Goal: Transaction & Acquisition: Purchase product/service

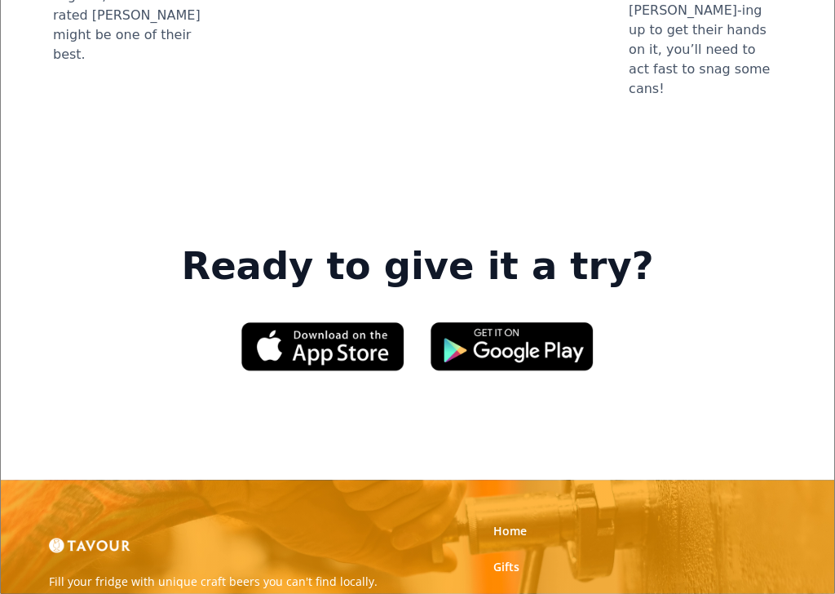
scroll to position [2466, 0]
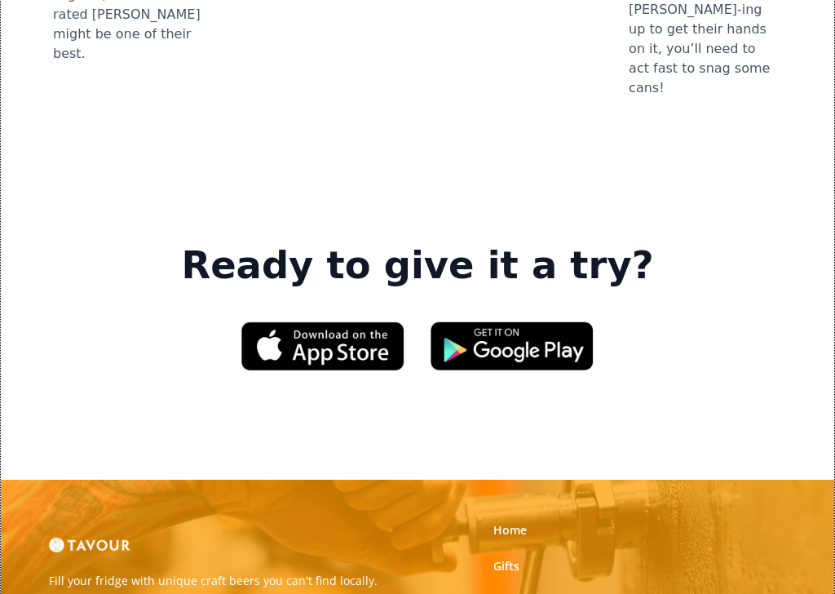
click at [507, 523] on link "Gifts" at bounding box center [507, 566] width 26 height 16
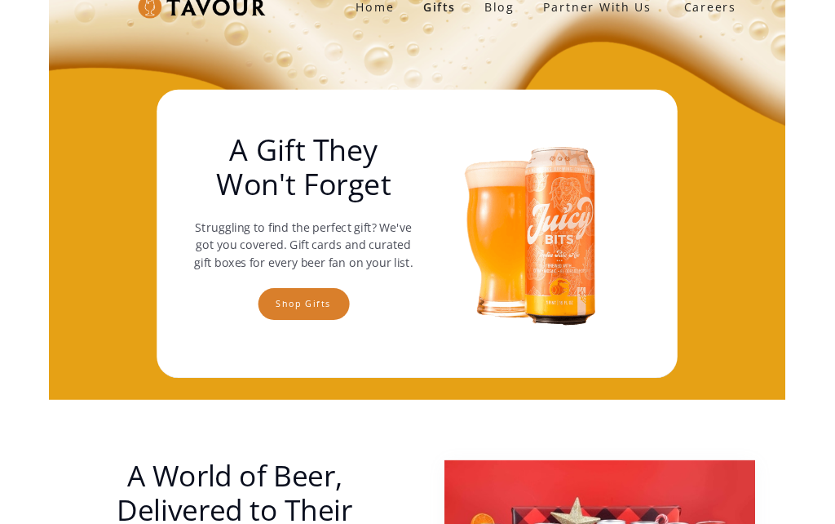
scroll to position [11, 0]
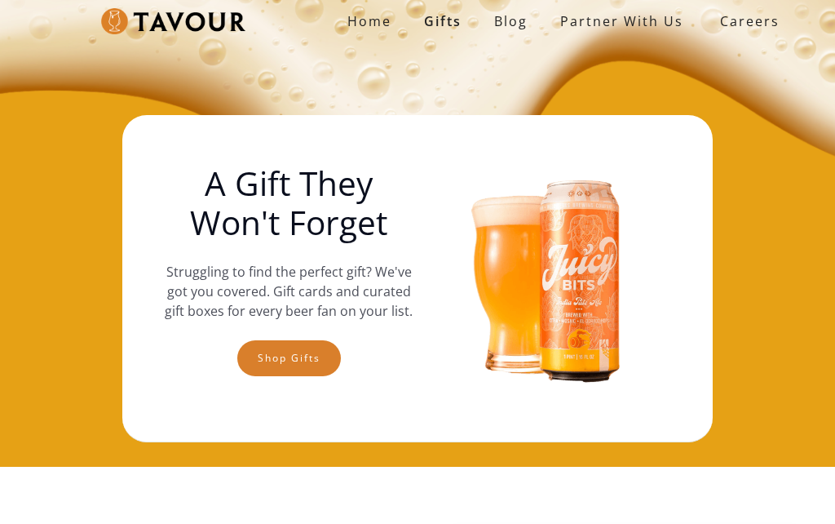
click at [297, 356] on link "Shop gifts" at bounding box center [289, 358] width 104 height 36
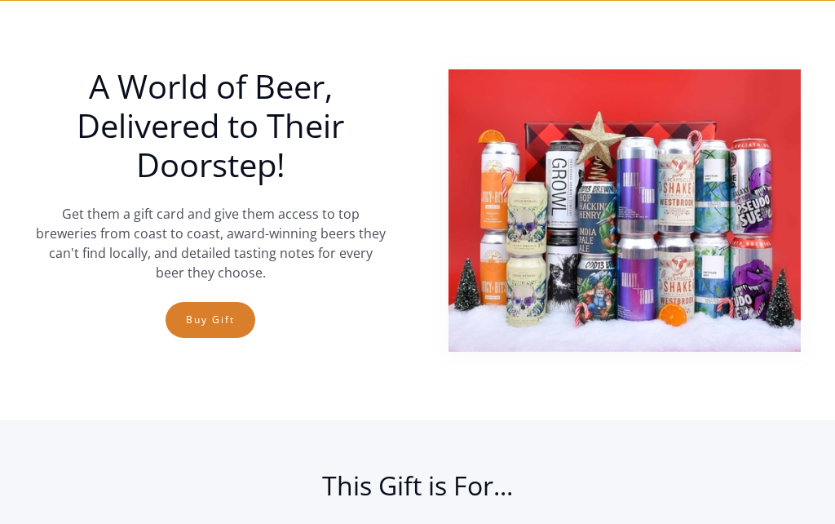
scroll to position [478, 0]
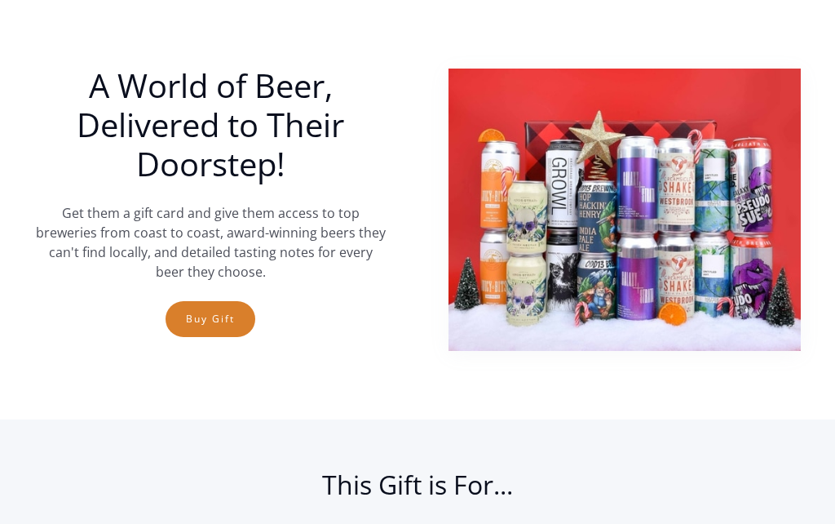
click at [209, 313] on link "Buy Gift" at bounding box center [211, 319] width 90 height 36
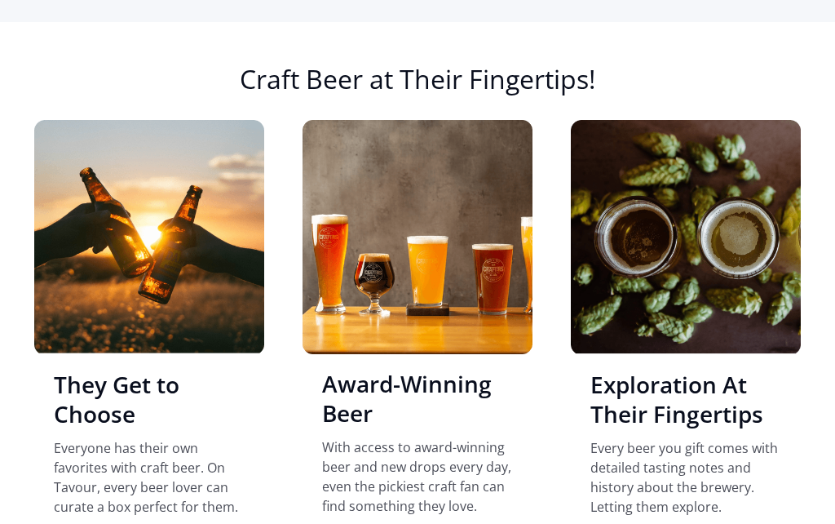
scroll to position [1280, 0]
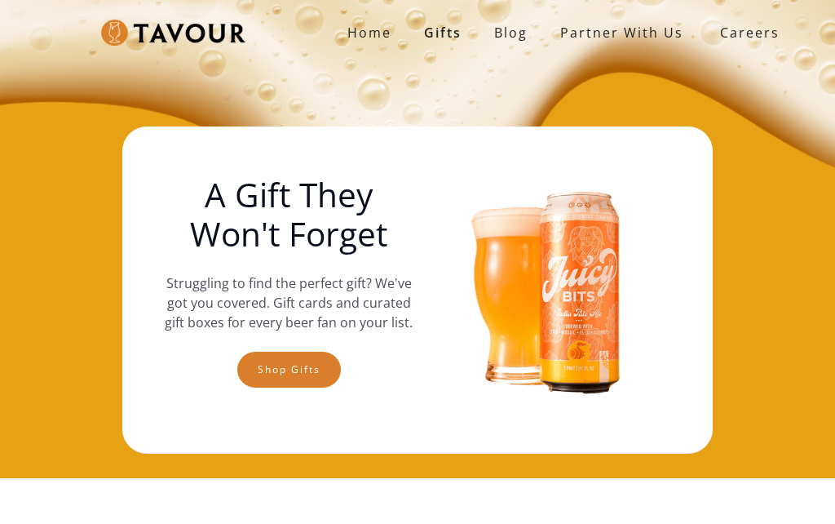
click at [341, 32] on link "Home" at bounding box center [369, 32] width 77 height 33
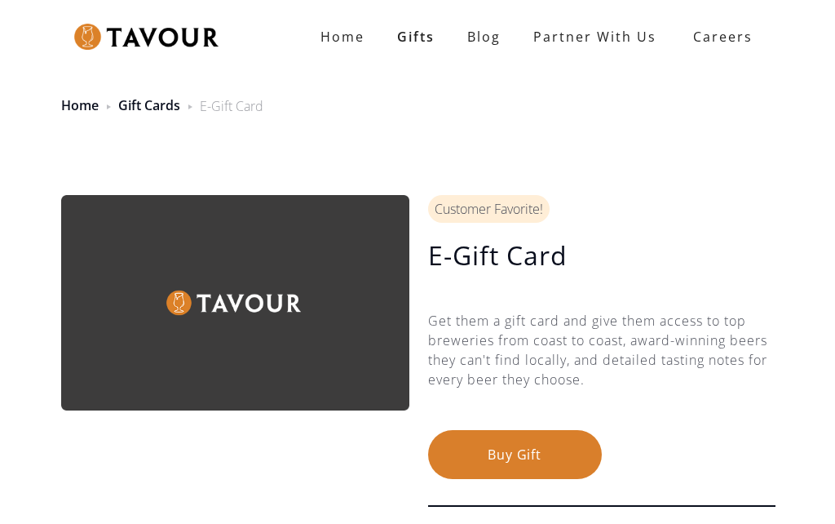
scroll to position [-37, 0]
